Goal: Transaction & Acquisition: Purchase product/service

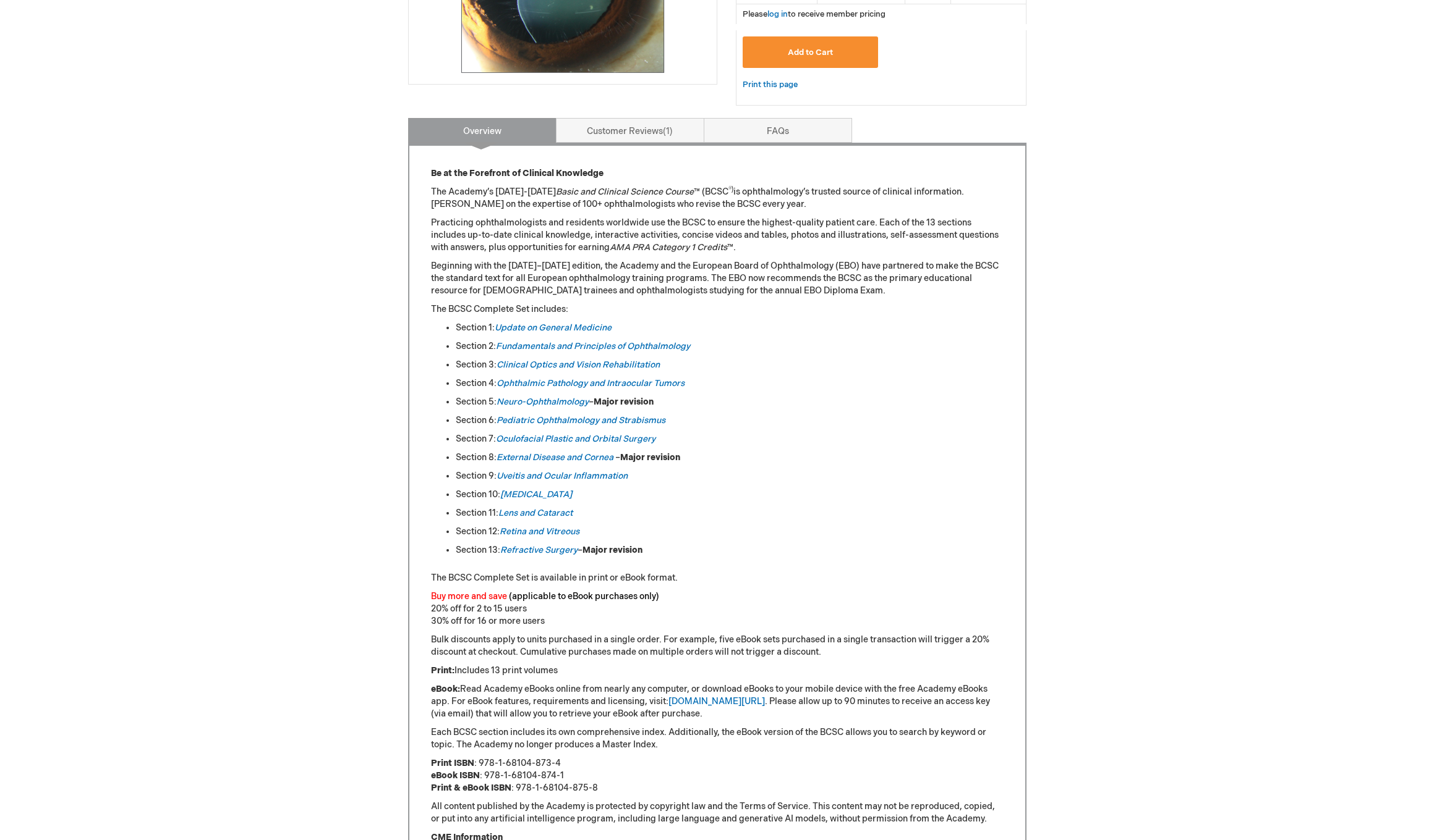
scroll to position [248, 0]
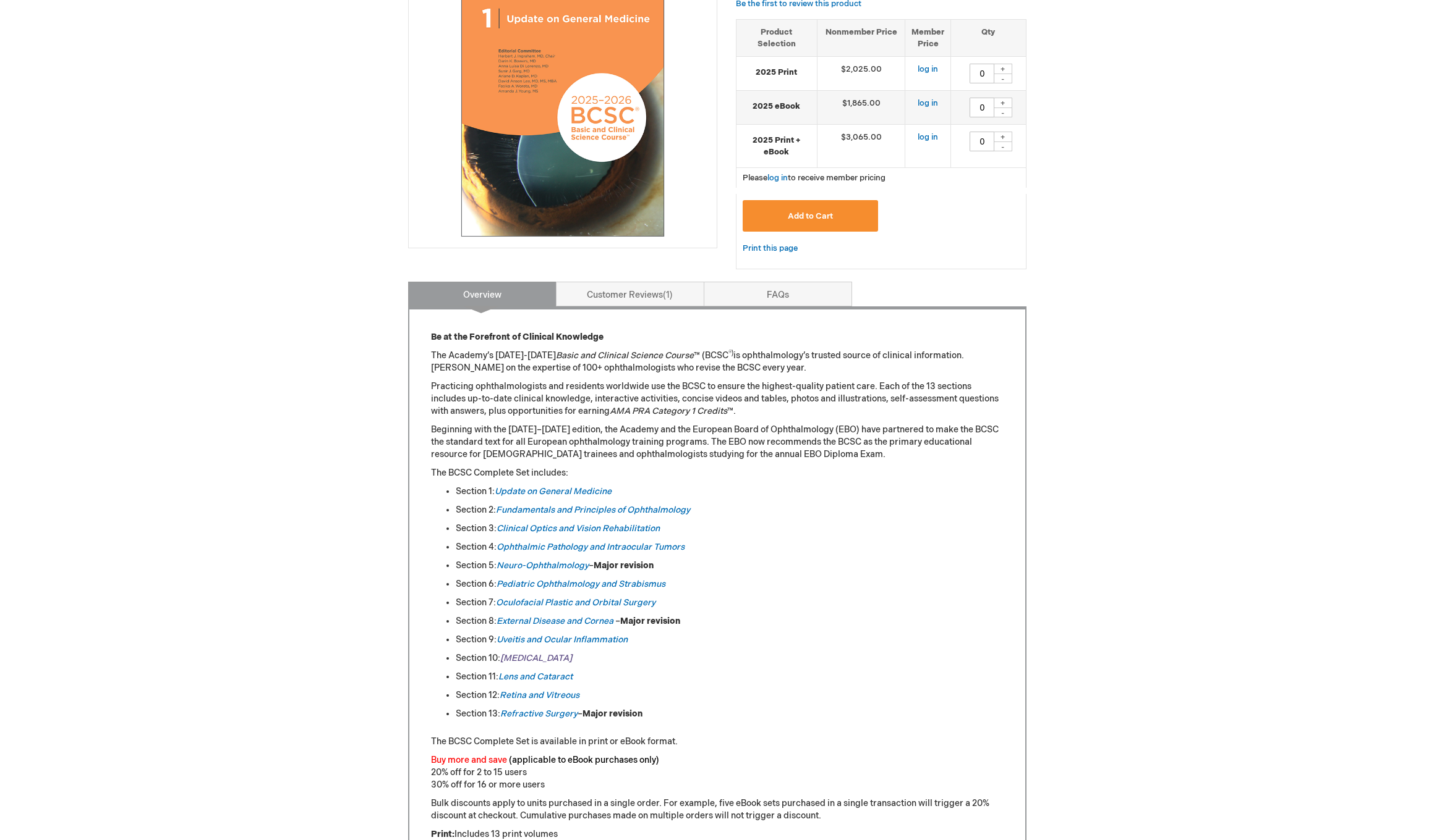
click at [531, 656] on em "[MEDICAL_DATA]" at bounding box center [535, 658] width 72 height 10
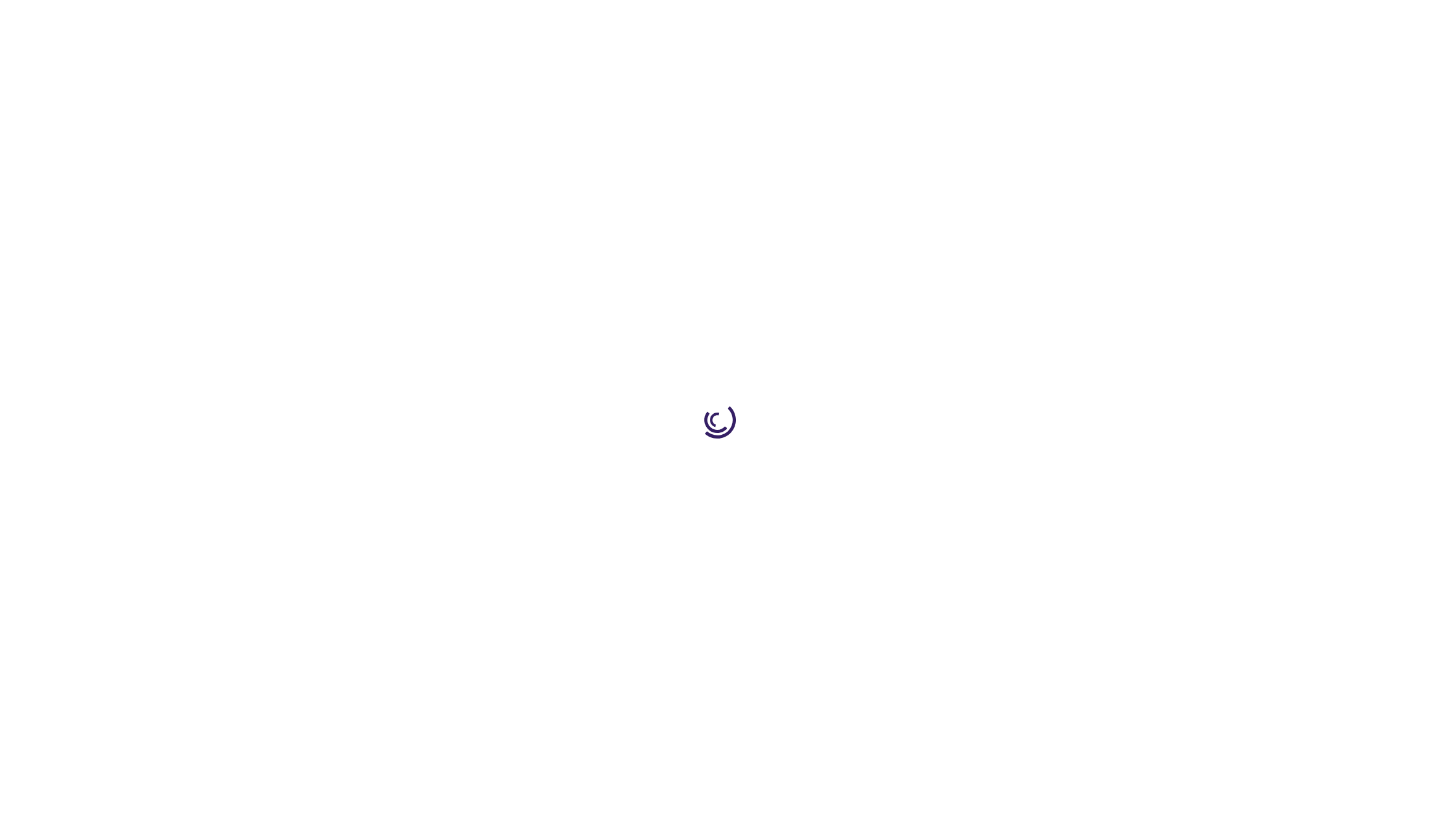
type input "0"
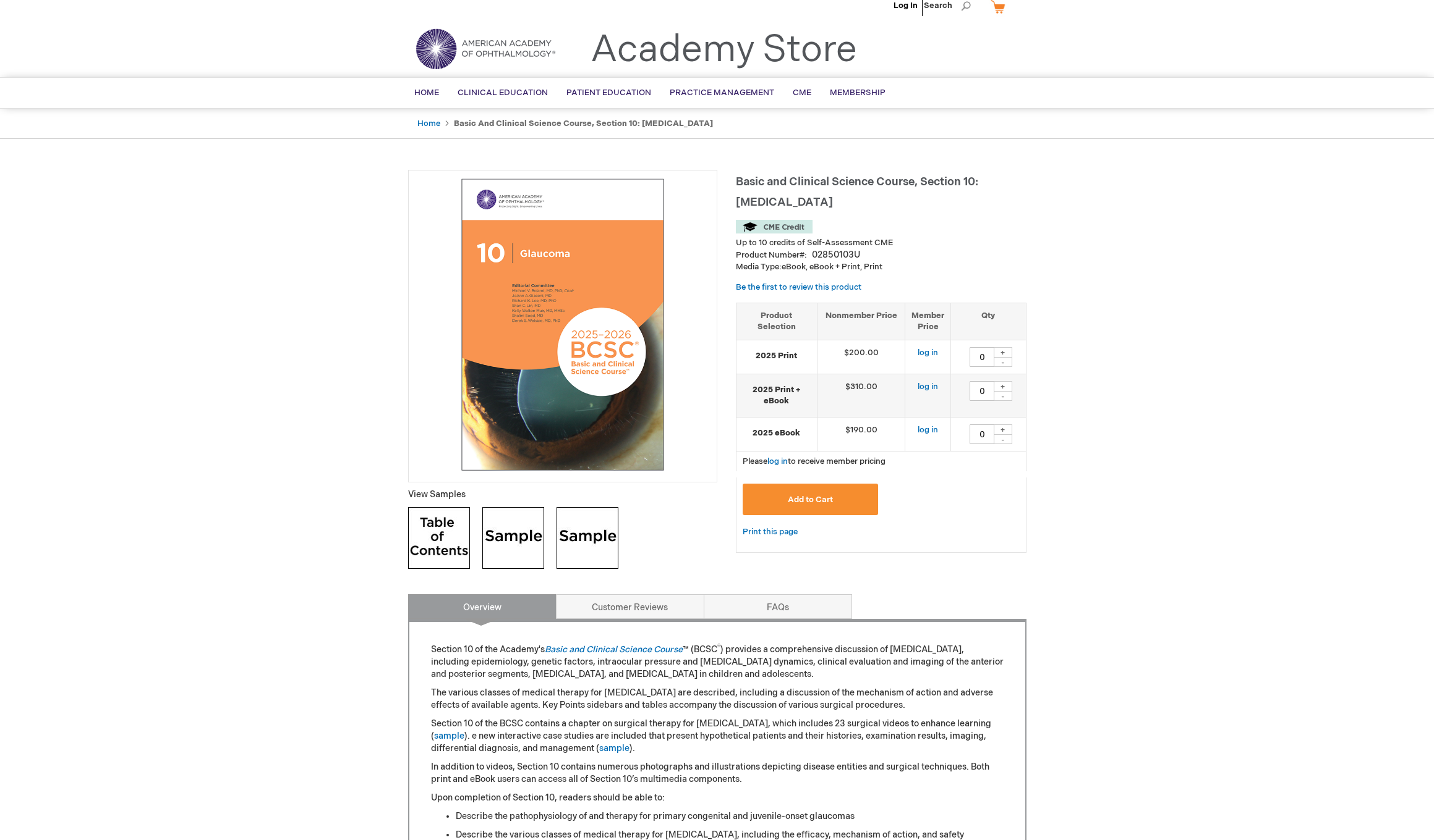
scroll to position [94, 0]
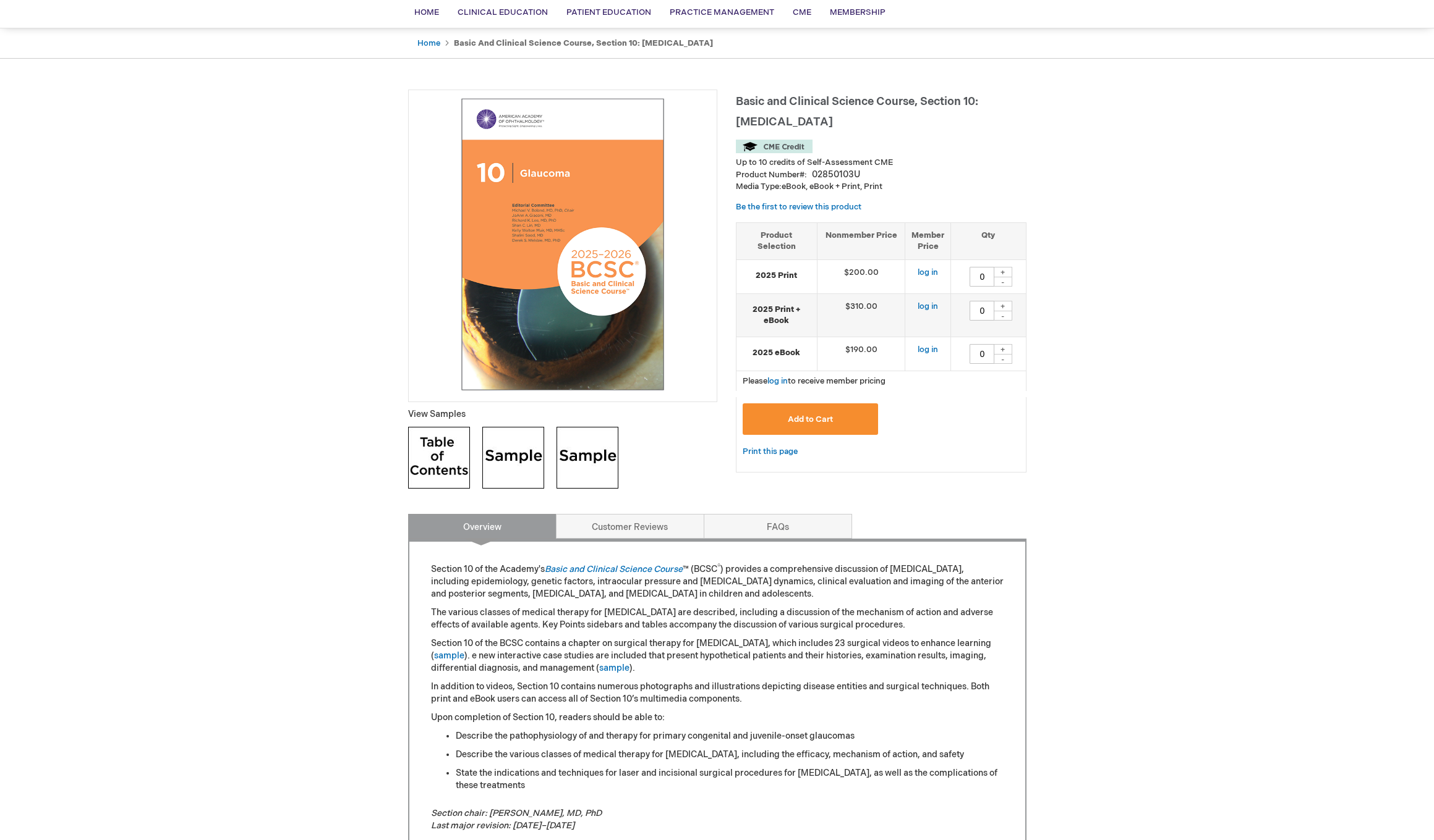
click at [444, 460] on img at bounding box center [439, 457] width 62 height 62
click at [1006, 348] on div "+" at bounding box center [1003, 349] width 19 height 10
type input "1"
click at [817, 418] on span "Add to Cart" at bounding box center [810, 420] width 45 height 10
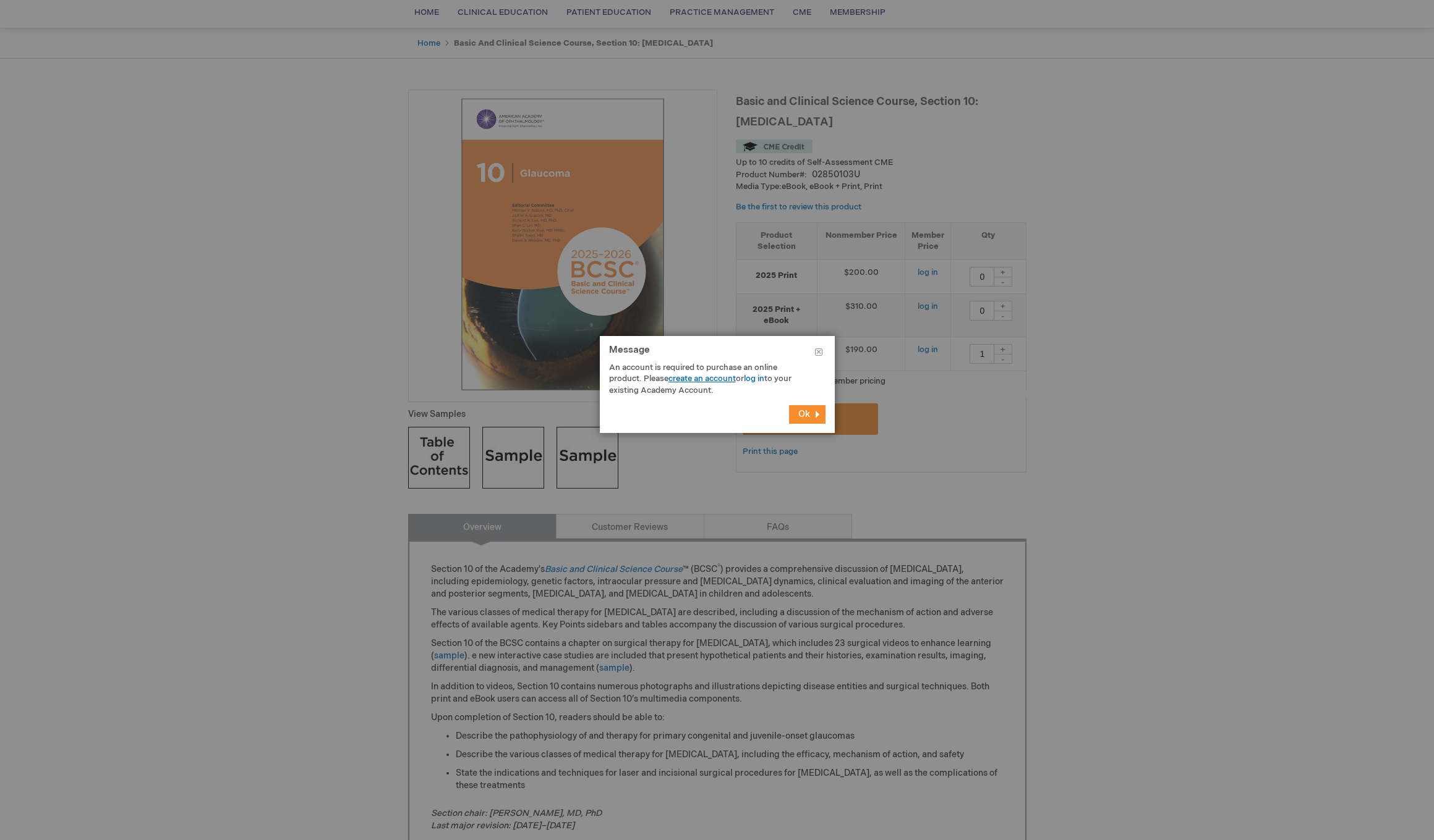
click at [712, 376] on link "create an account" at bounding box center [702, 379] width 68 height 10
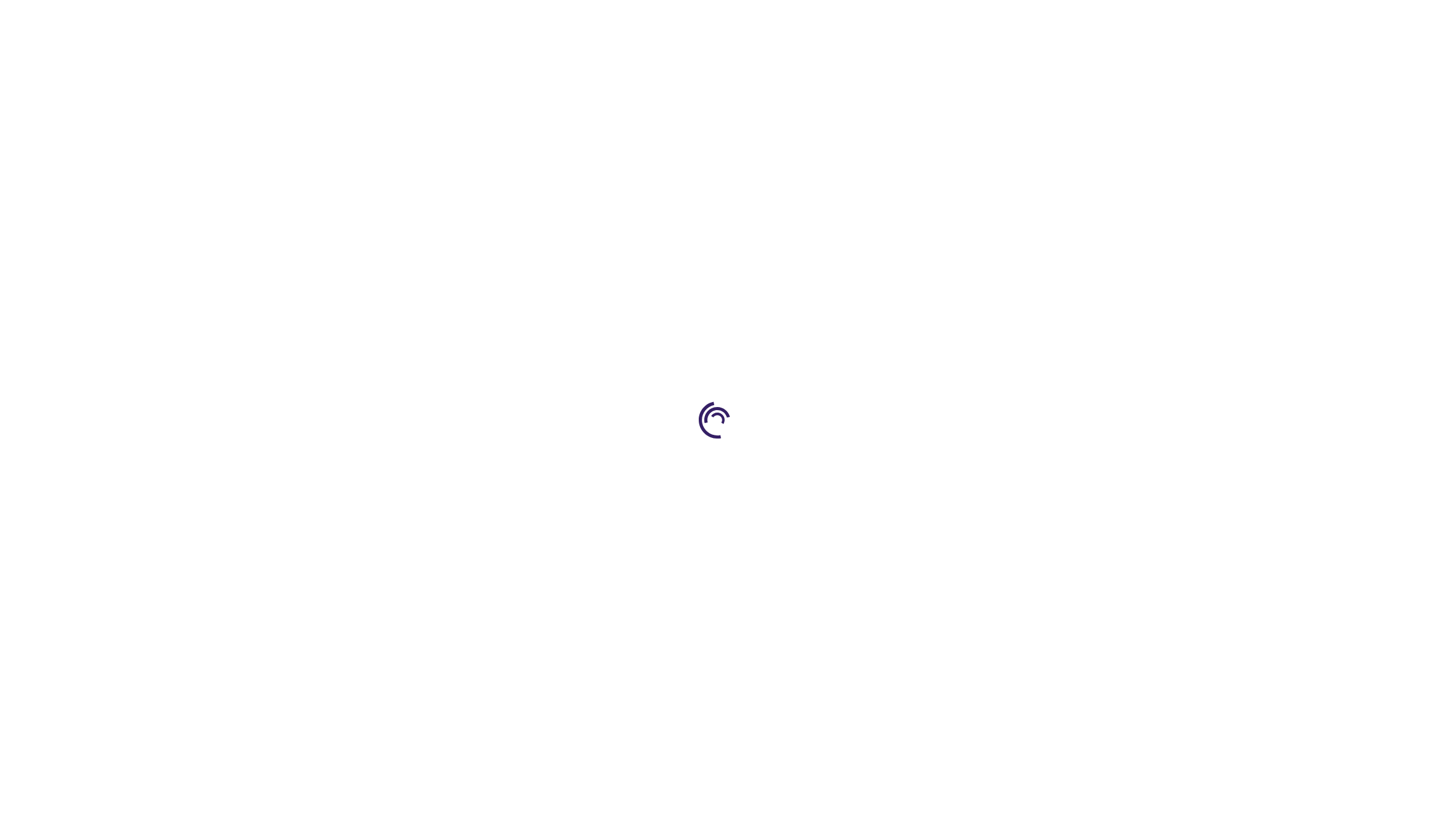
type input "0"
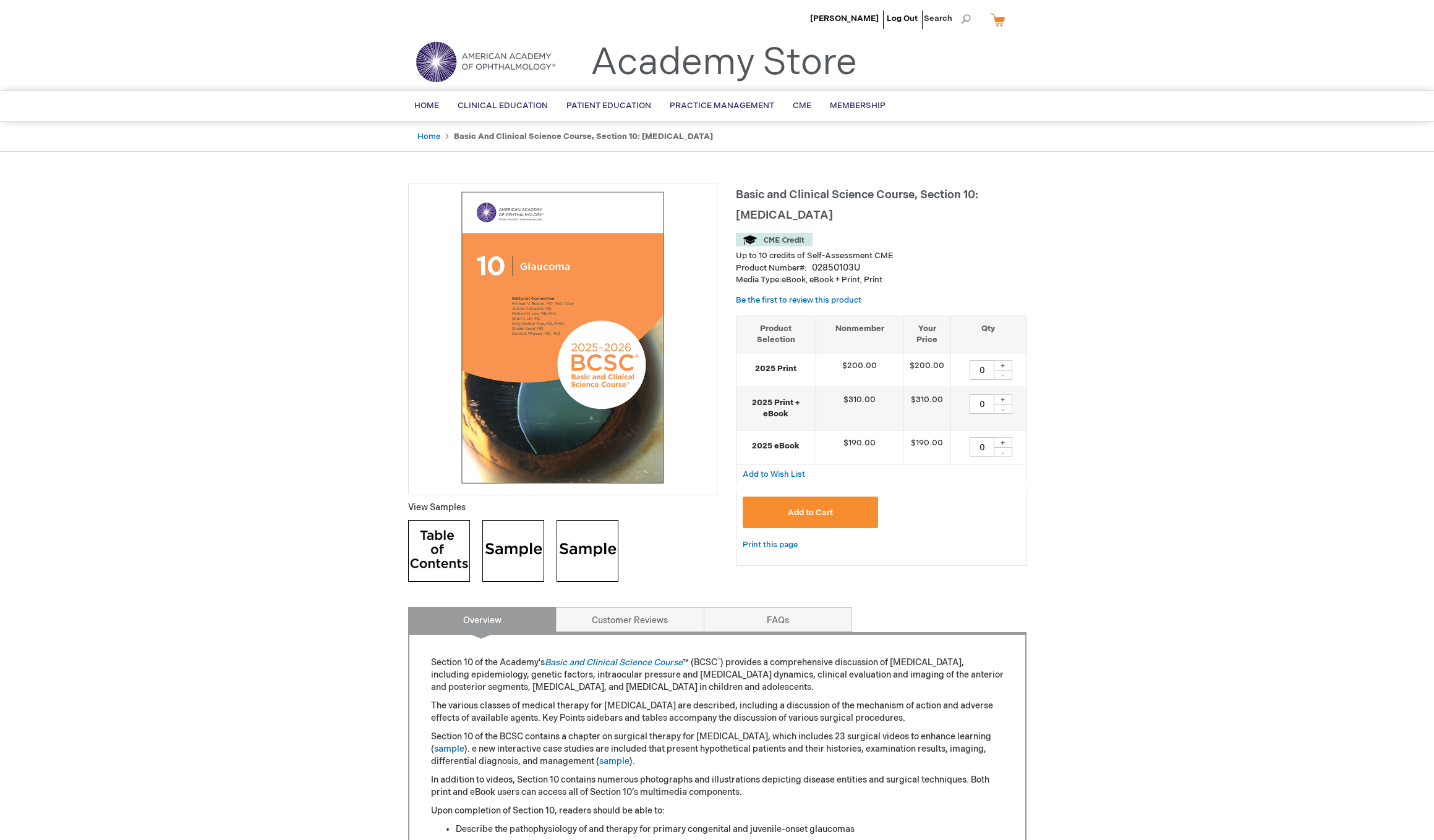
click at [1002, 441] on div "+" at bounding box center [1003, 442] width 19 height 10
type input "1"
click at [814, 512] on span "Add to Cart" at bounding box center [810, 512] width 45 height 10
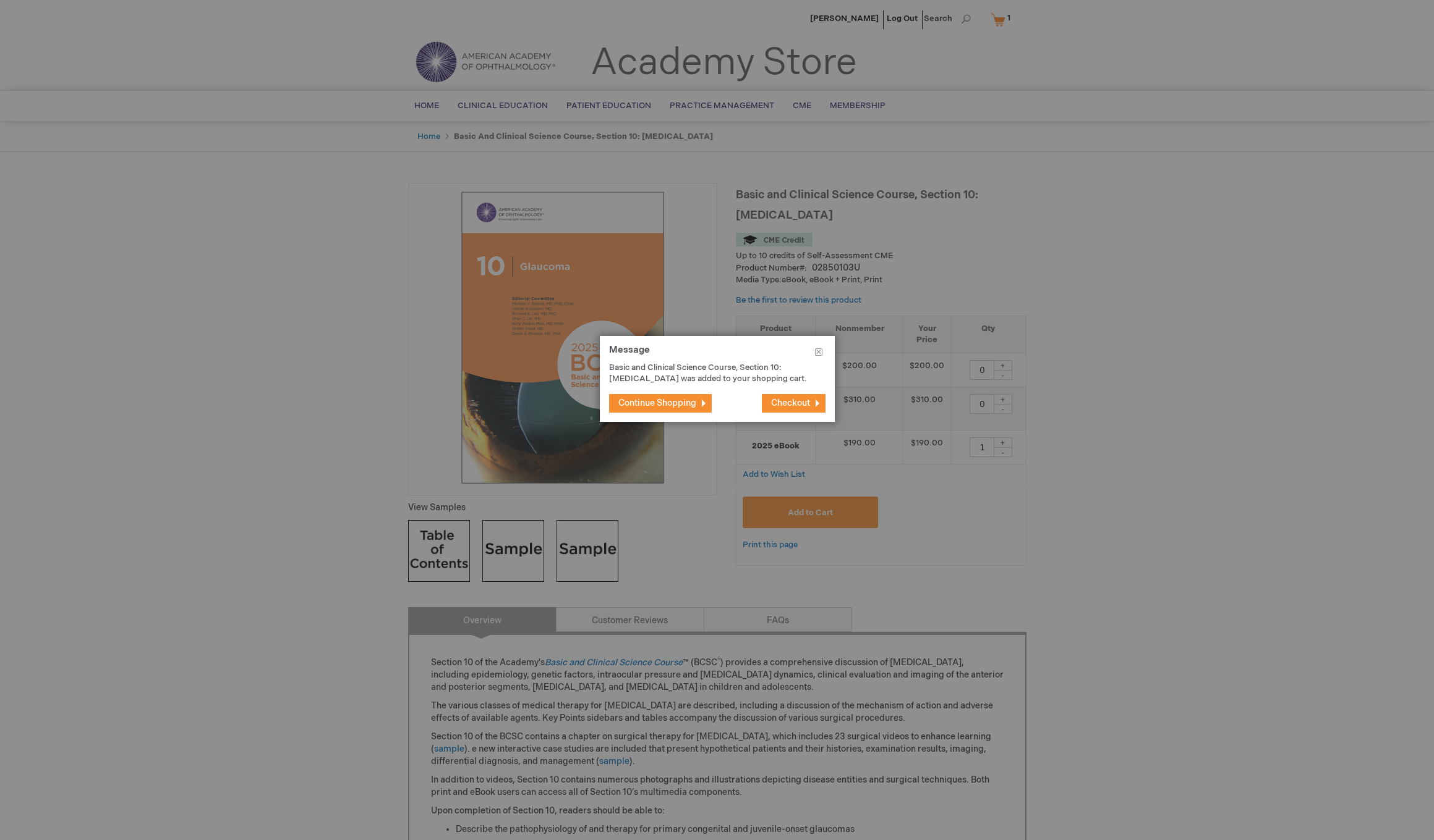
click at [781, 403] on span "Checkout" at bounding box center [791, 402] width 39 height 10
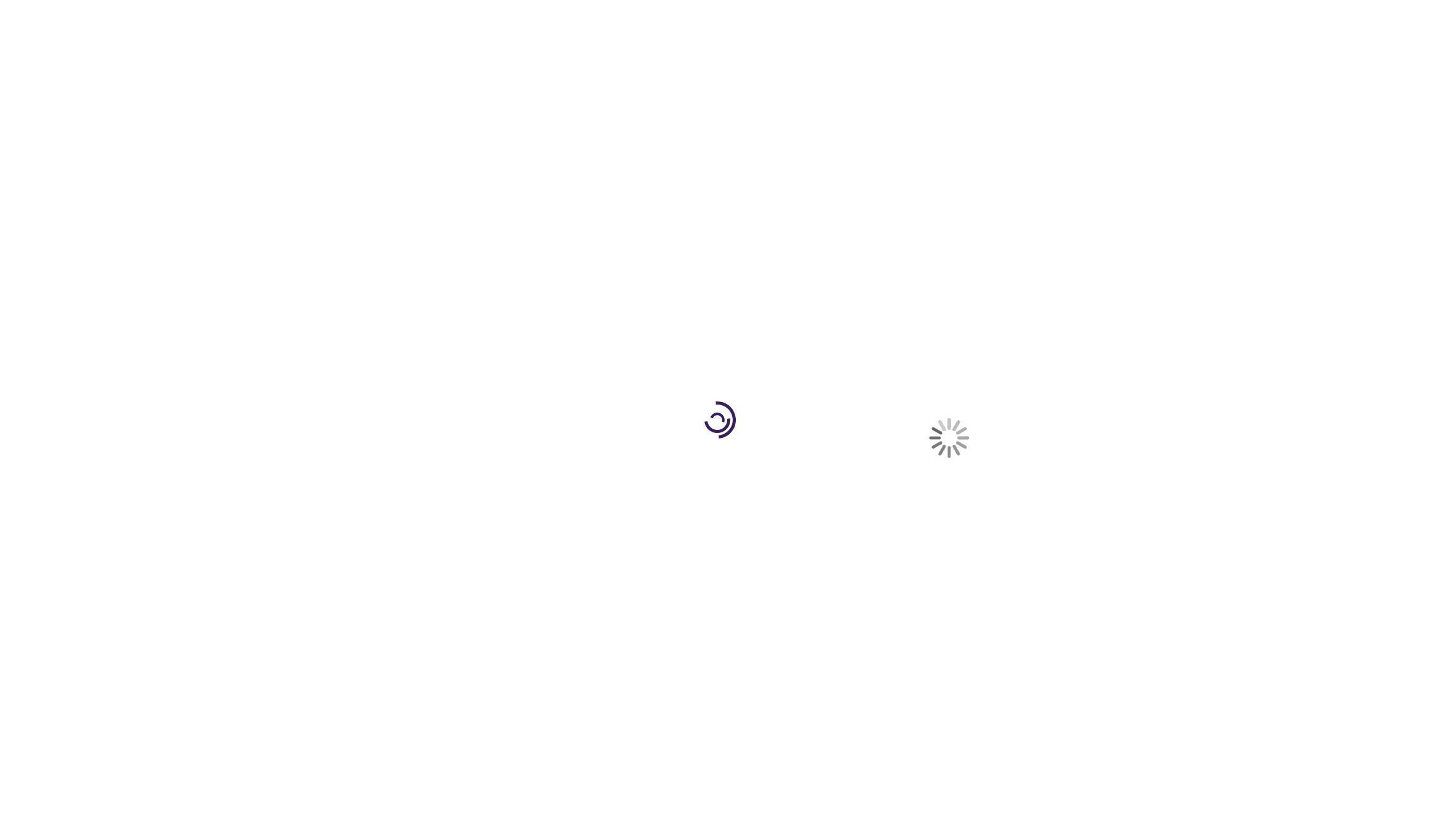
select select "US"
select select "12"
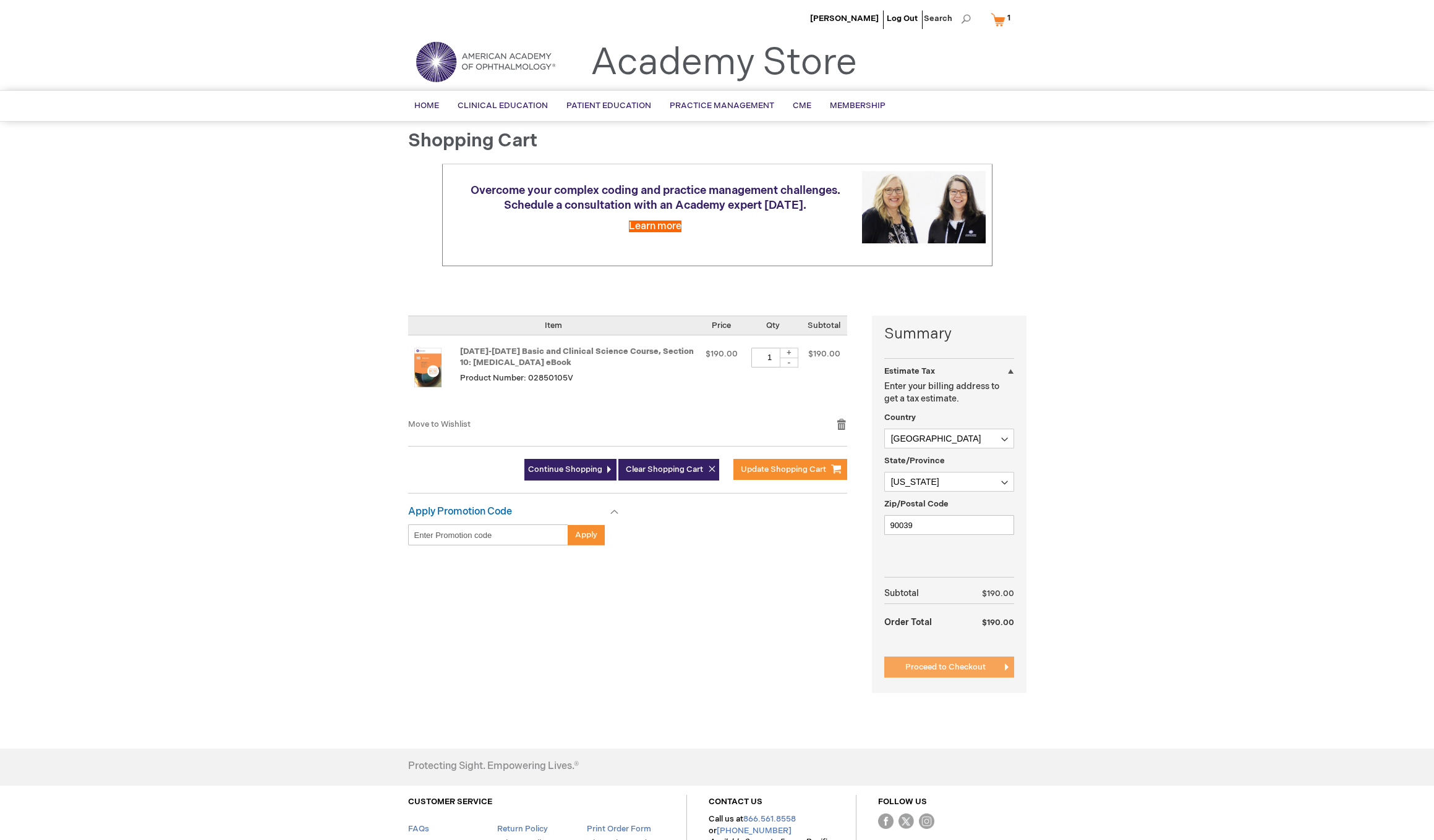
click at [926, 665] on span "Proceed to Checkout" at bounding box center [945, 667] width 80 height 10
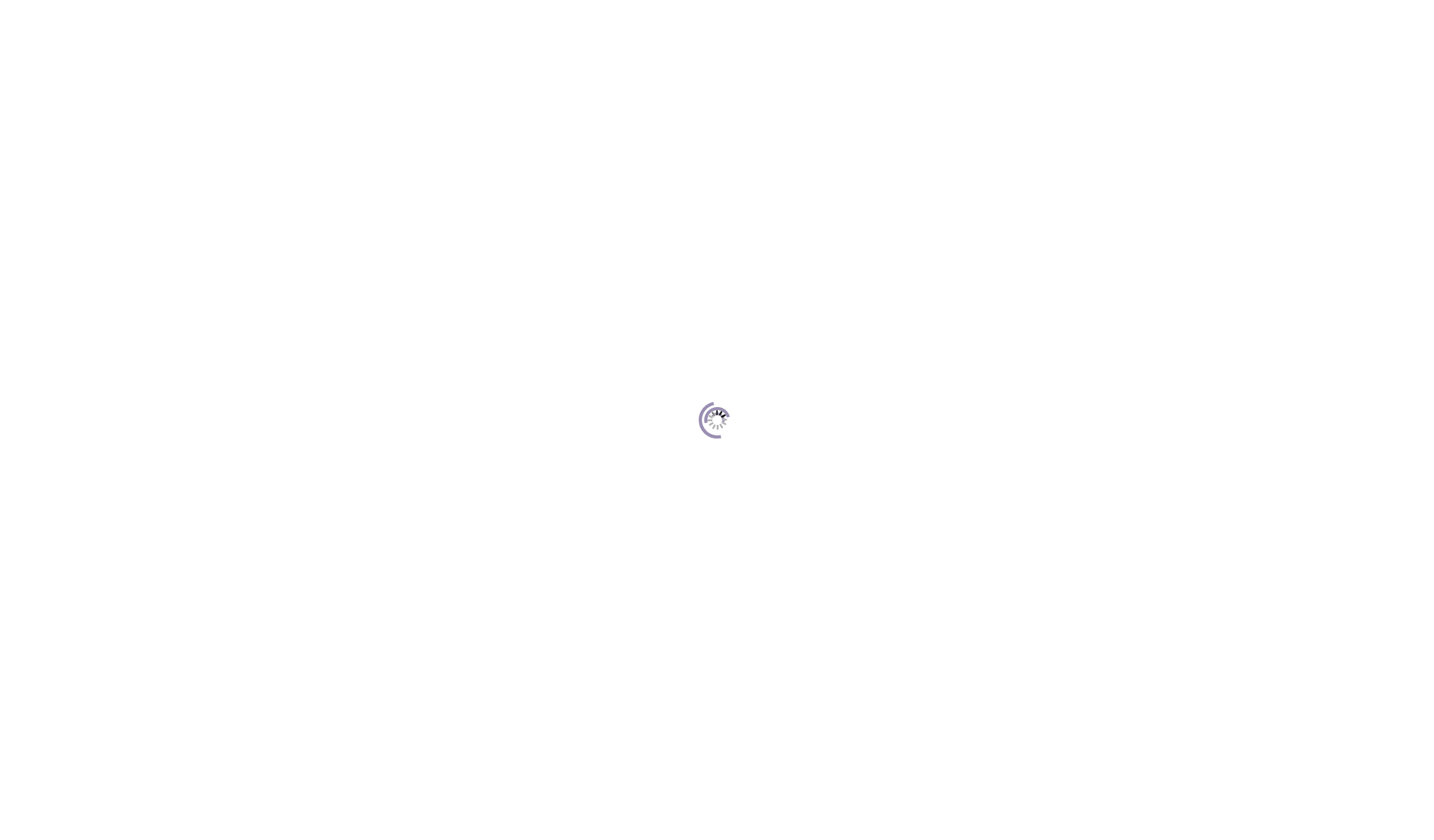
scroll to position [10, 0]
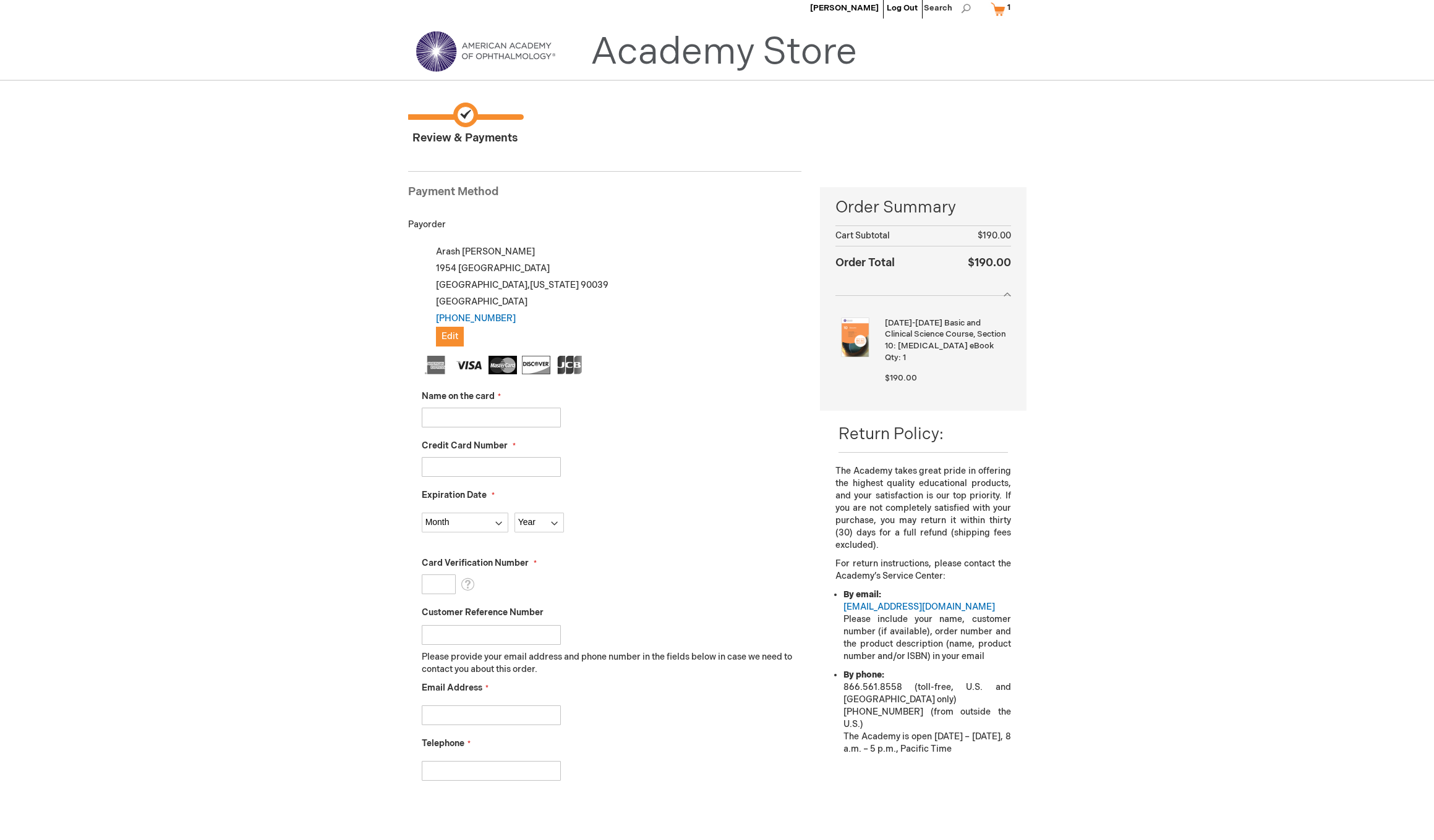
click at [523, 417] on input "Name on the card" at bounding box center [491, 417] width 139 height 20
type input "[PERSON_NAME]"
type input "5474151435970535"
select select "4"
select select "2025"
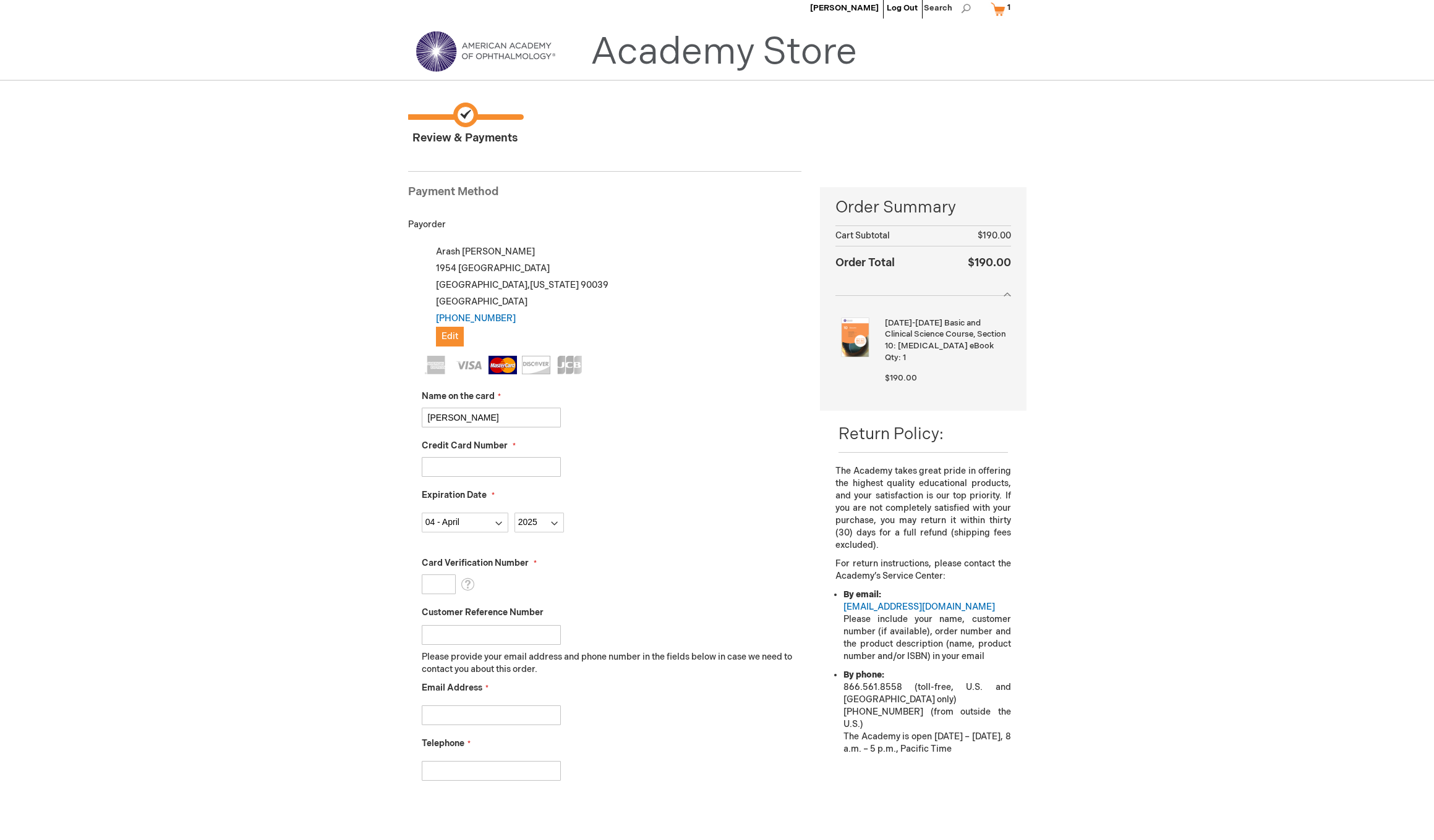
click at [447, 581] on input "Card Verification Number" at bounding box center [438, 584] width 34 height 20
type input "316"
click at [519, 713] on input "Email Address" at bounding box center [491, 715] width 139 height 20
type input "alborzia@alliedid.org"
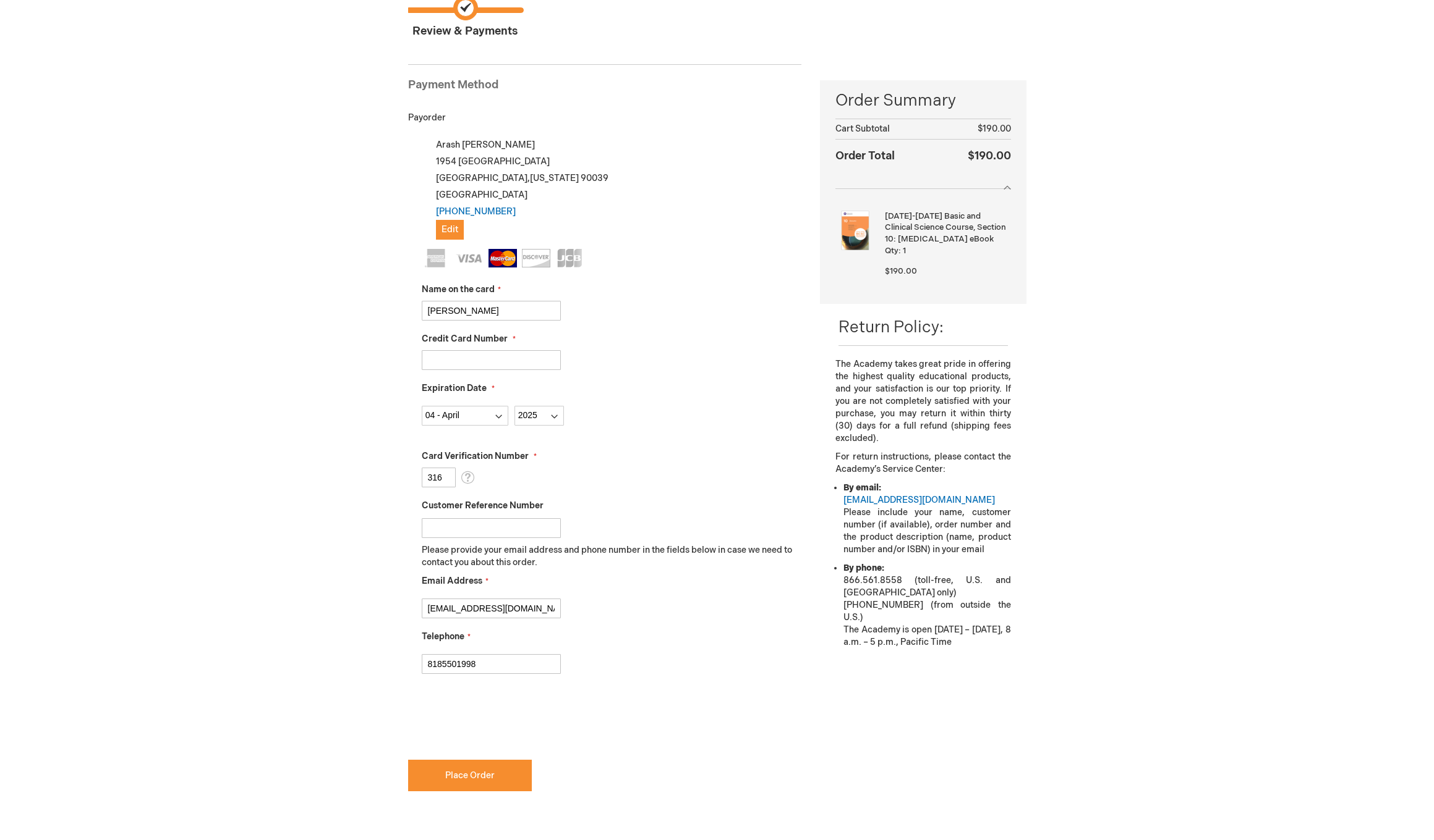
scroll to position [213, 0]
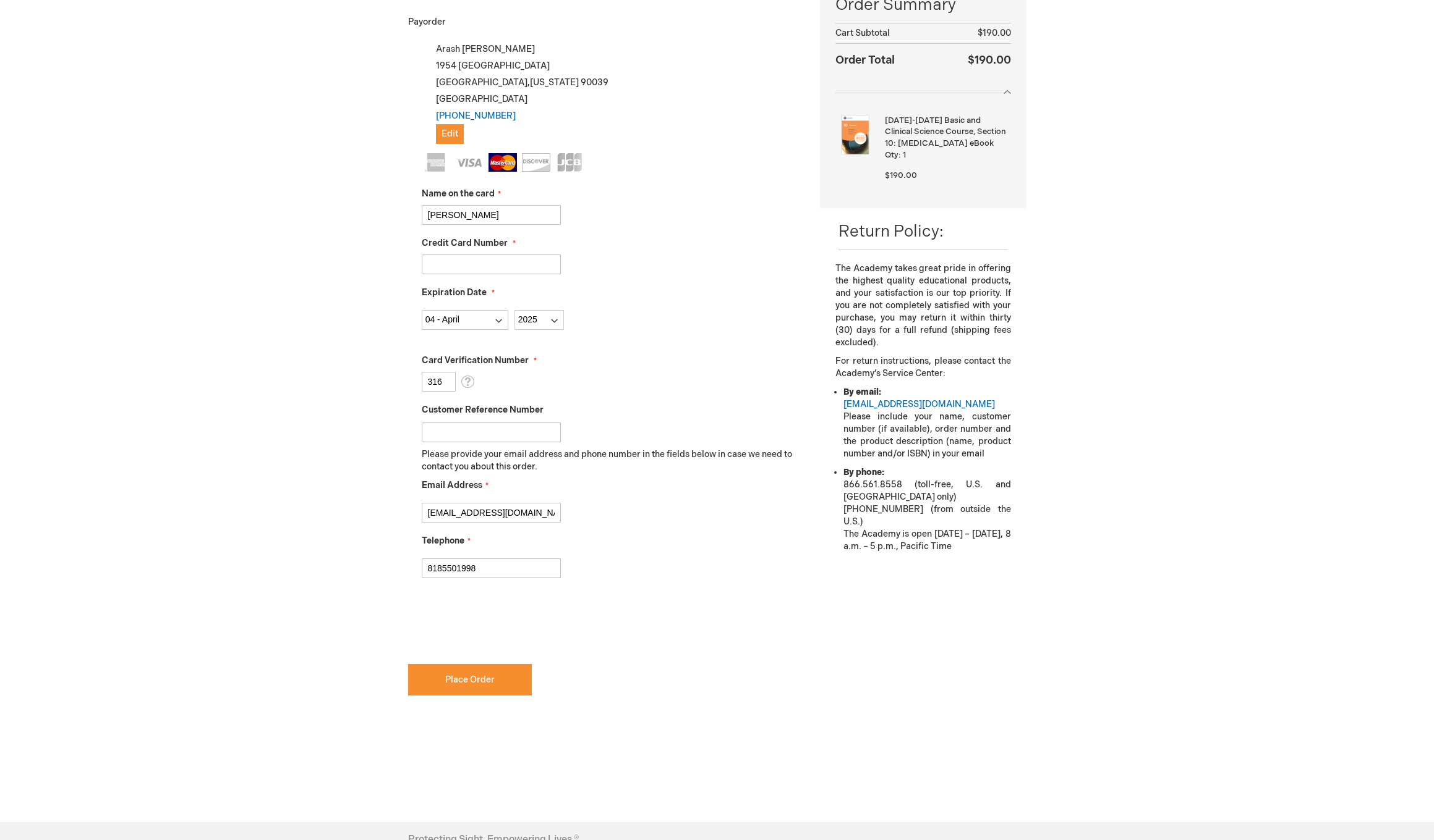
type input "8185501998"
checkbox input "true"
click at [462, 684] on span "Place Order" at bounding box center [469, 680] width 50 height 10
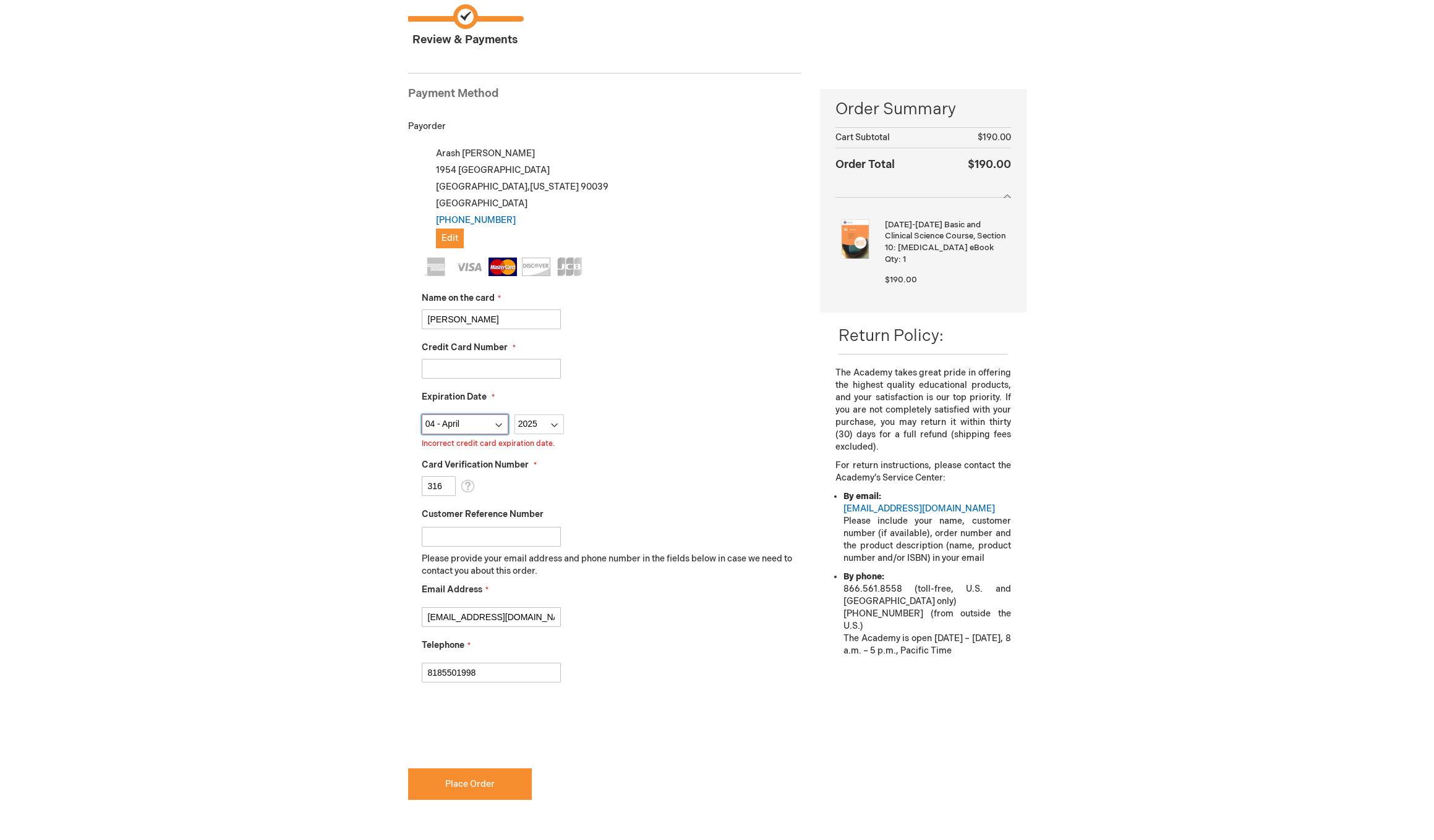
scroll to position [102, 0]
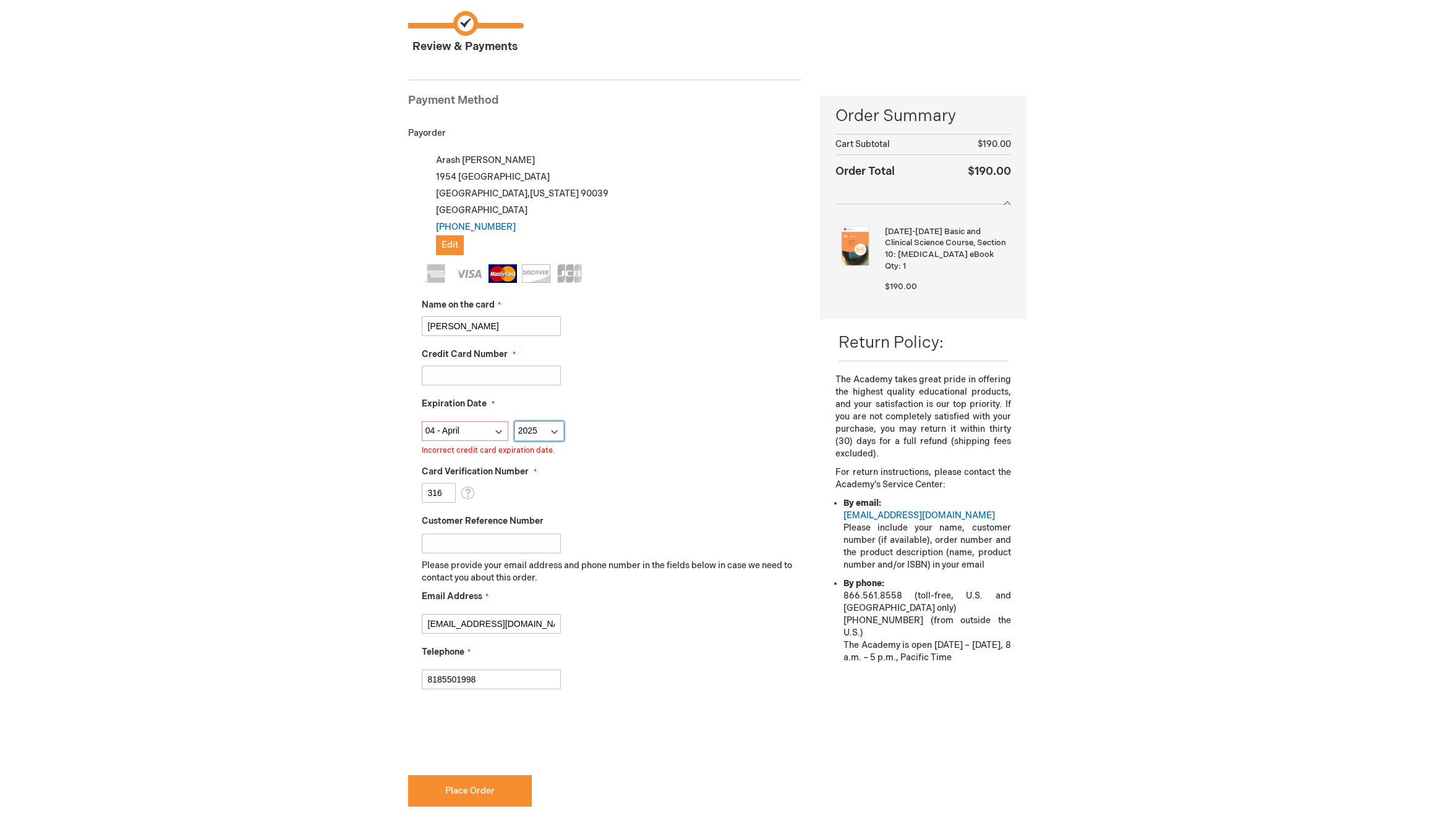
select select "2030"
click at [470, 790] on span "Place Order" at bounding box center [469, 790] width 50 height 10
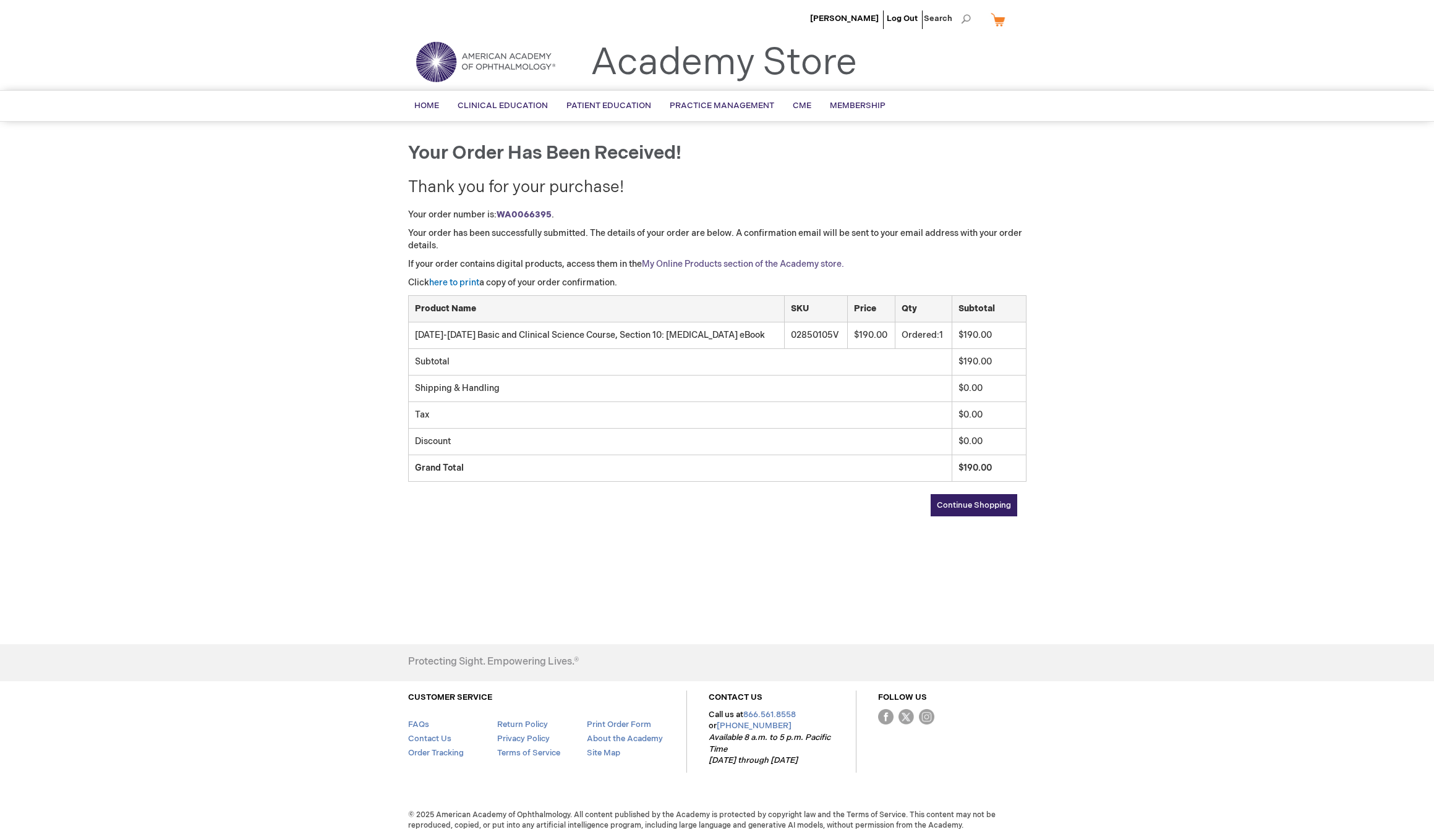
click at [702, 262] on link "My Online Products section of the Academy store." at bounding box center [742, 263] width 202 height 10
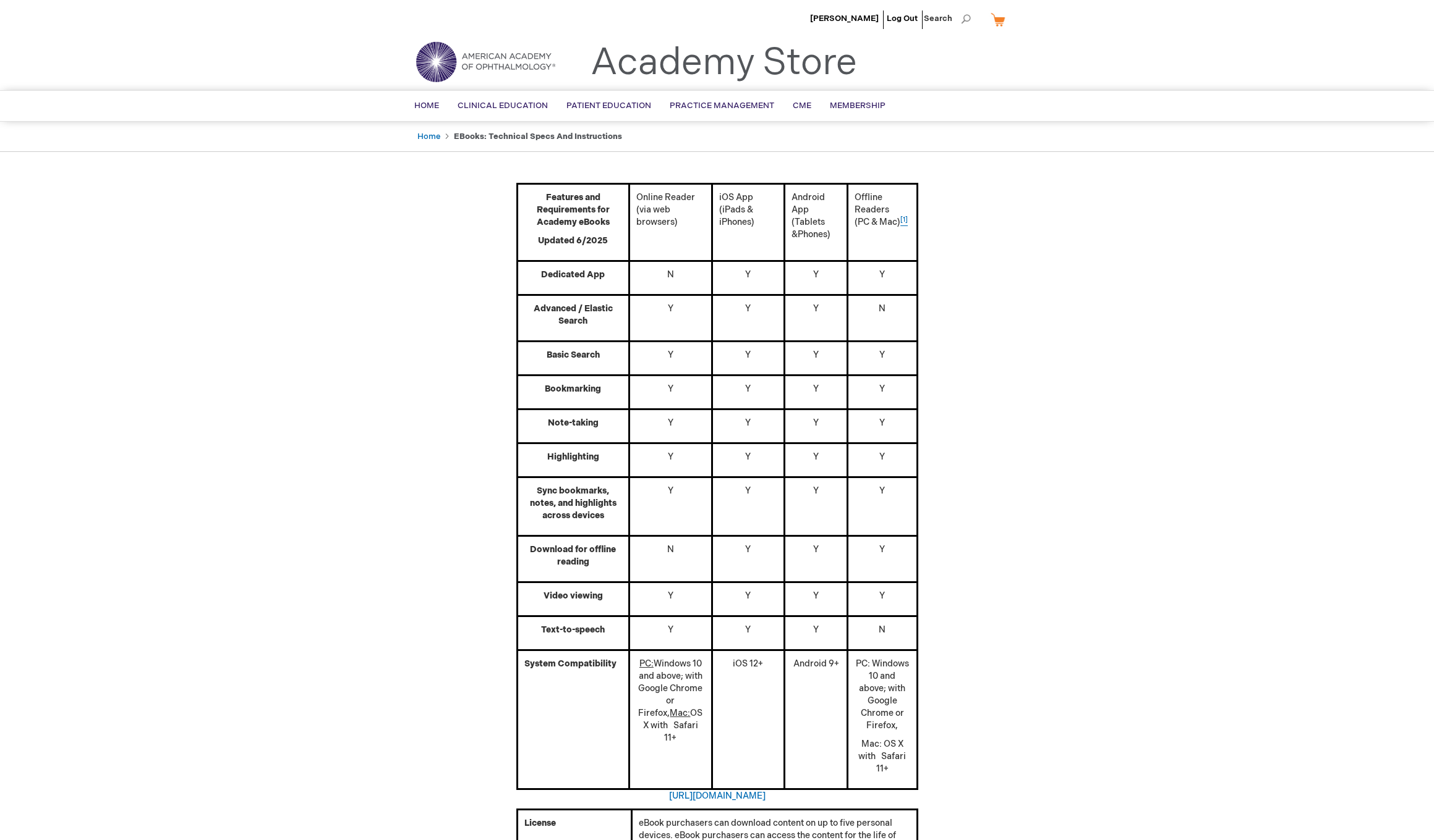
click at [906, 218] on sup "[1]" at bounding box center [903, 219] width 7 height 7
click at [904, 219] on sup "[1]" at bounding box center [903, 219] width 7 height 7
